Goal: Task Accomplishment & Management: Manage account settings

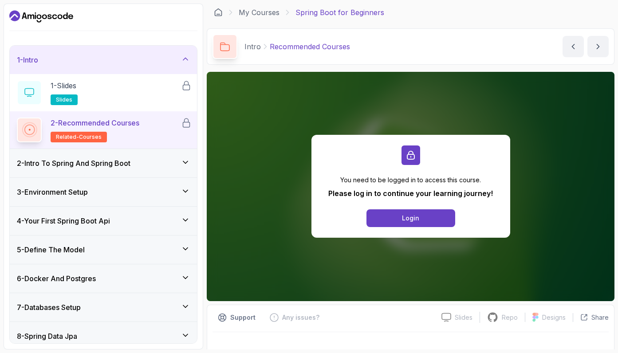
click at [47, 17] on icon "Dashboard" at bounding box center [41, 16] width 64 height 14
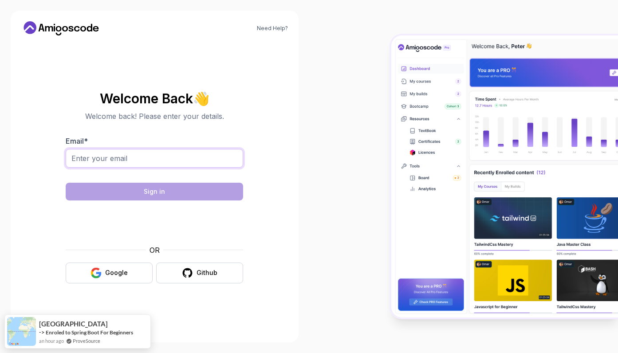
click at [94, 160] on input "Email *" at bounding box center [154, 158] width 177 height 19
click at [53, 215] on section "Welcome Back 👋 Welcome back! Please enter your details. Email * Sign in OR Goog…" at bounding box center [154, 187] width 266 height 210
click at [91, 152] on input "Email *" at bounding box center [154, 158] width 177 height 19
click at [426, 111] on body "Need Help? Welcome Back 👋 Welcome back! Please enter your details. Email * Sign…" at bounding box center [309, 176] width 618 height 353
click at [97, 279] on button "Google" at bounding box center [109, 272] width 87 height 21
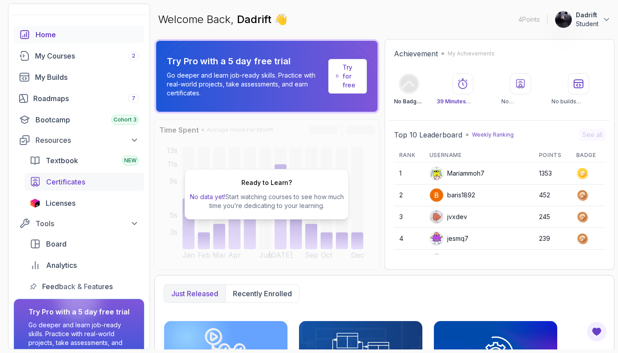
scroll to position [44, 0]
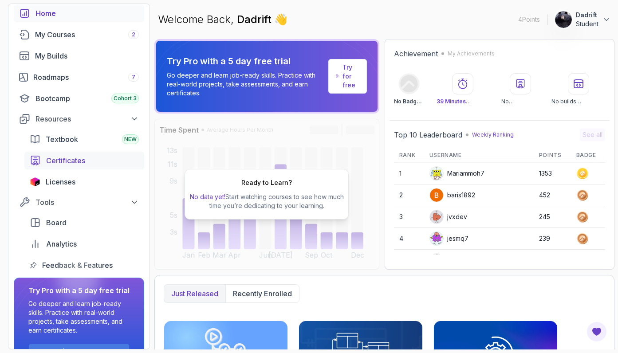
click at [74, 162] on span "Certificates" at bounding box center [65, 160] width 39 height 11
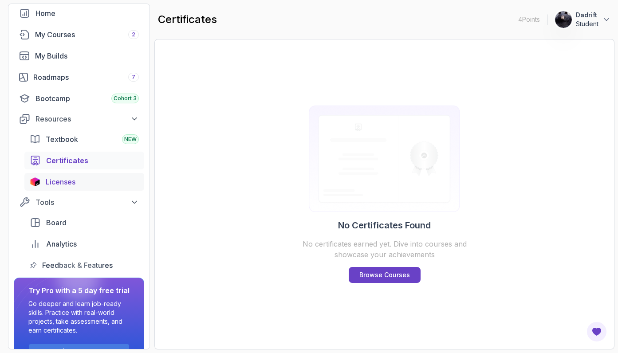
click at [86, 180] on div "Licenses" at bounding box center [92, 181] width 93 height 11
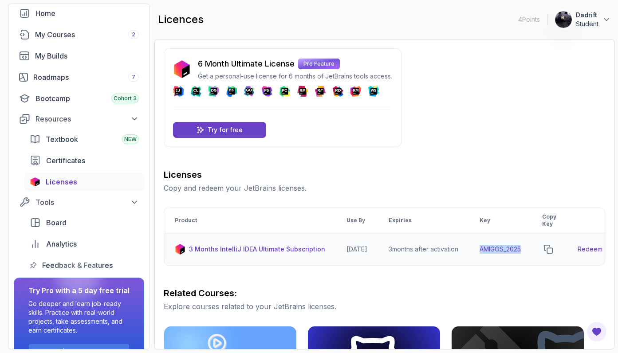
drag, startPoint x: 534, startPoint y: 251, endPoint x: 485, endPoint y: 251, distance: 49.7
click at [485, 251] on td "AMIGOS_2025" at bounding box center [500, 249] width 63 height 32
copy td "AMIGOS_2025"
click at [593, 251] on link "Redeem" at bounding box center [589, 249] width 25 height 9
